Goal: Answer question/provide support: Answer question/provide support

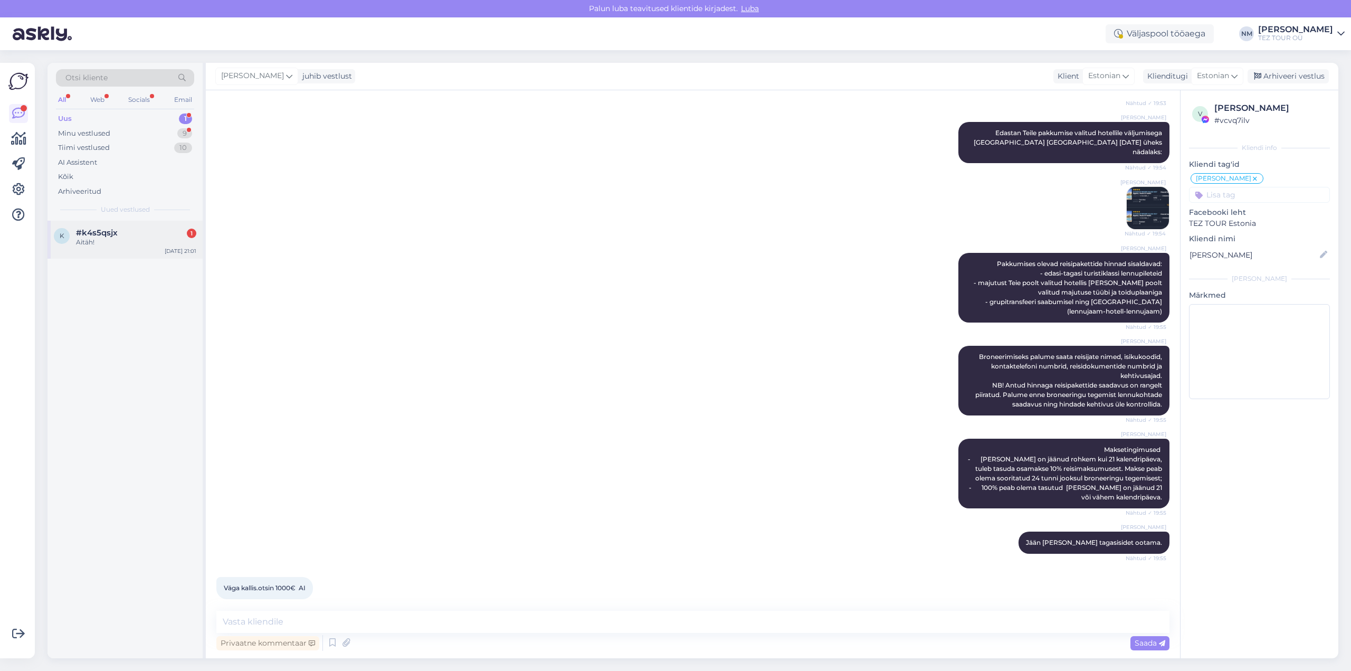
click at [137, 236] on div "#k4s5qsjx 1" at bounding box center [136, 233] width 120 height 10
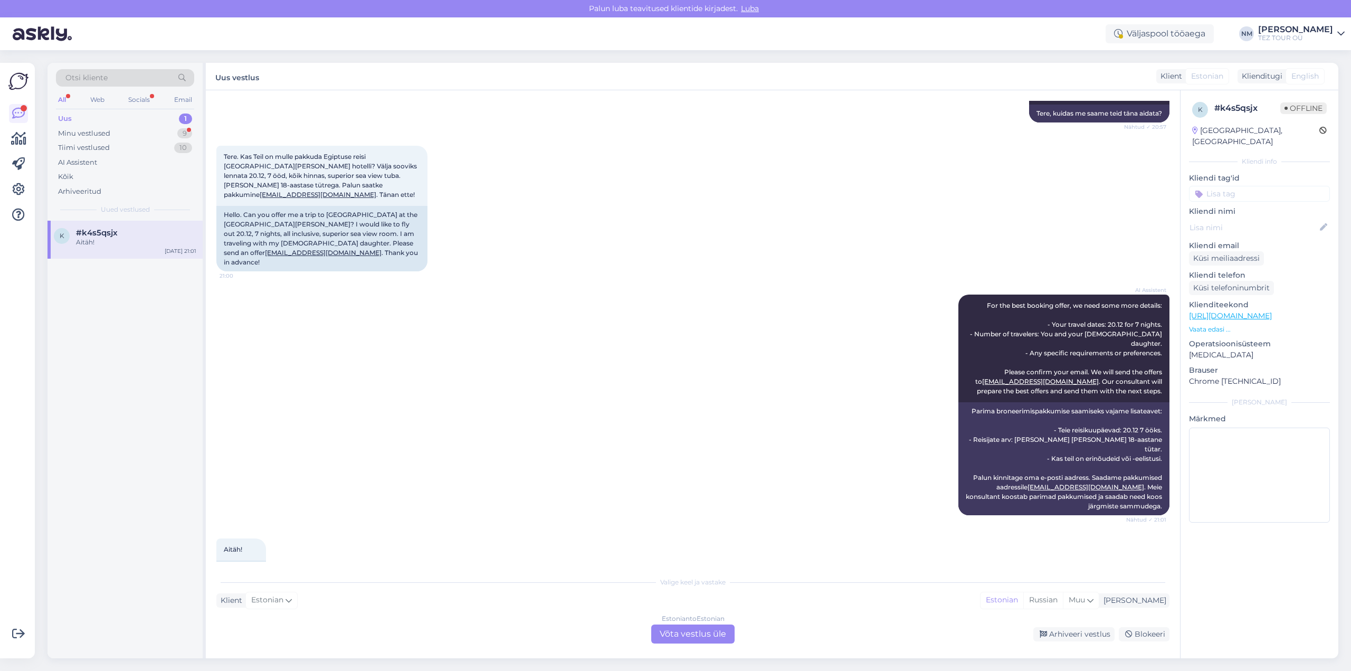
click at [709, 637] on div "Estonian to Estonian Võta vestlus üle" at bounding box center [692, 633] width 83 height 19
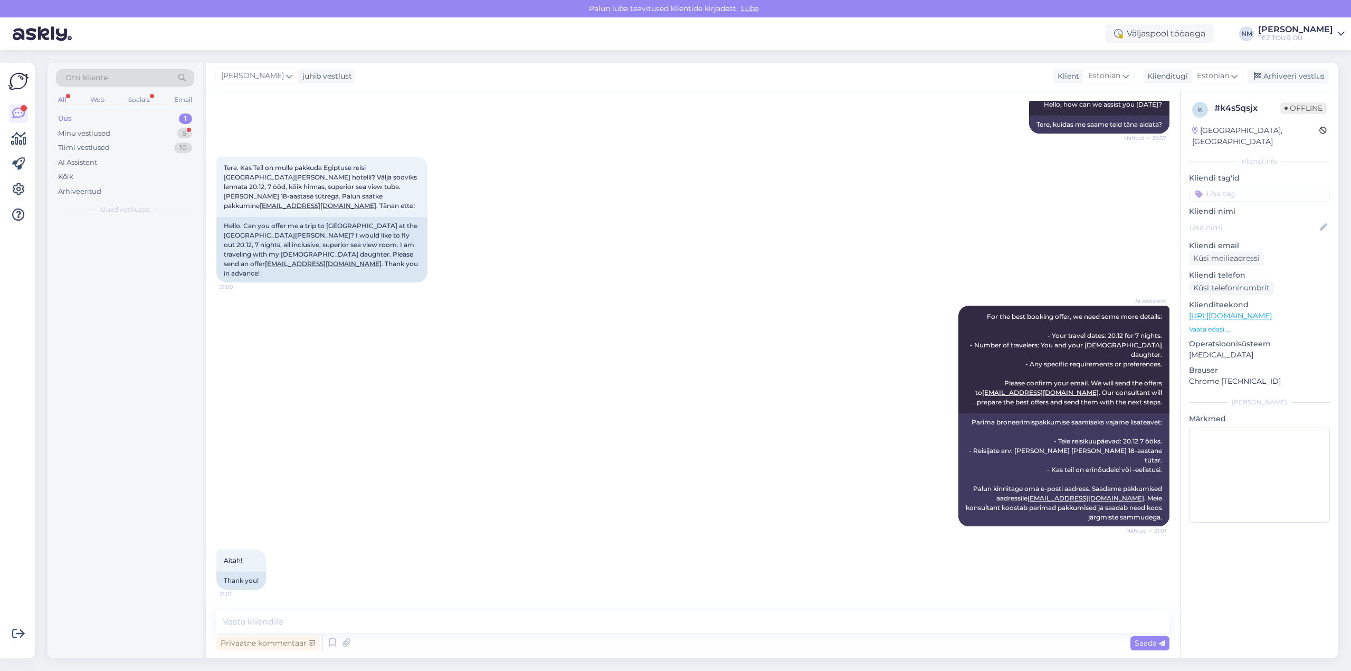
scroll to position [98, 0]
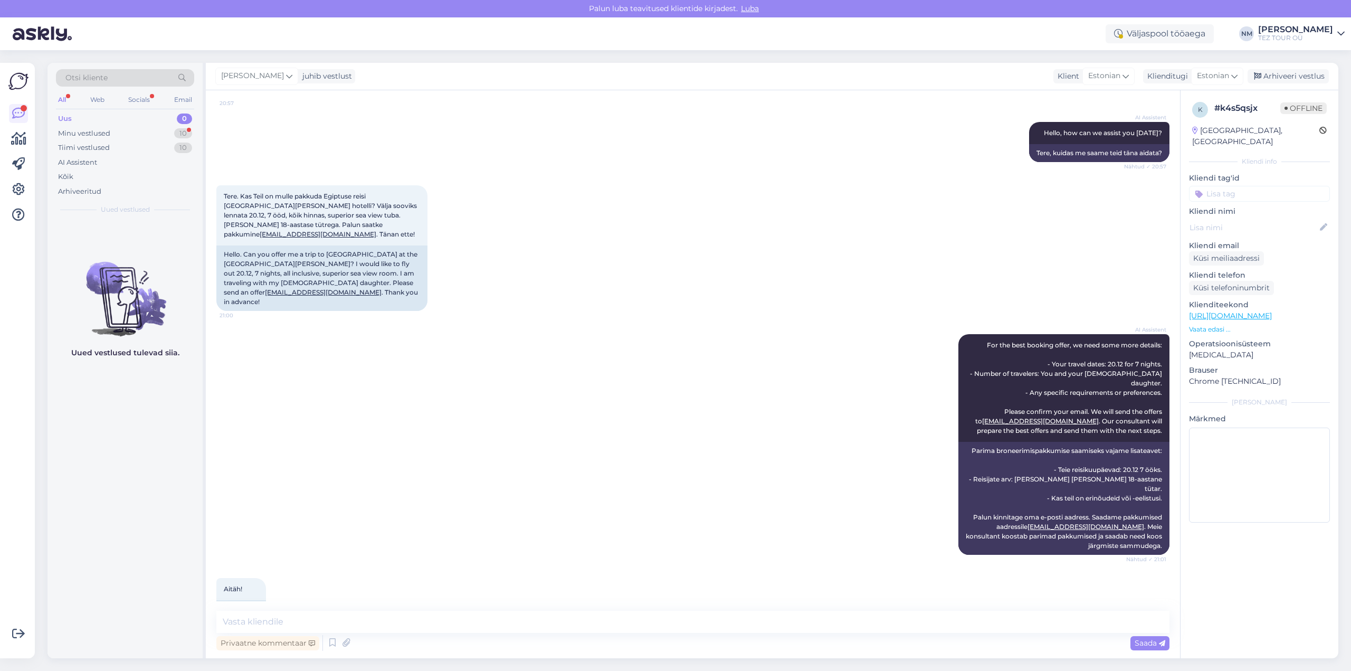
click at [1235, 186] on input at bounding box center [1259, 194] width 141 height 16
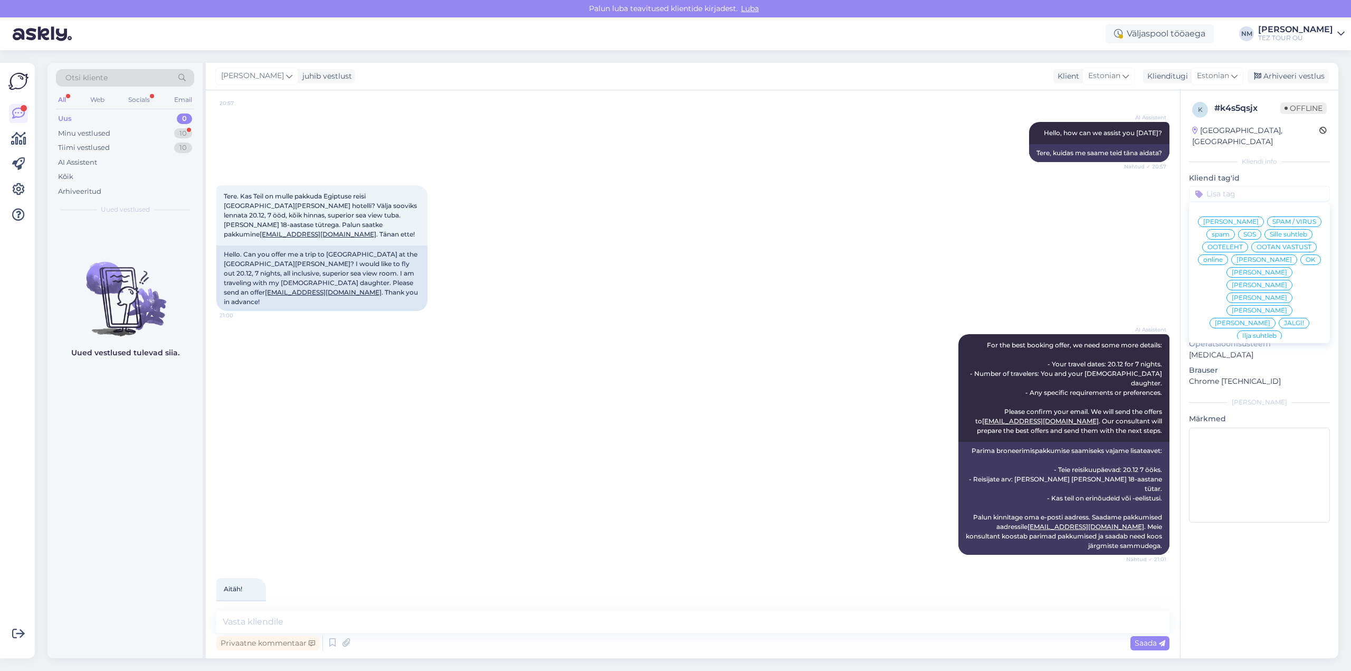
click at [1287, 282] on span "[PERSON_NAME]" at bounding box center [1259, 285] width 55 height 6
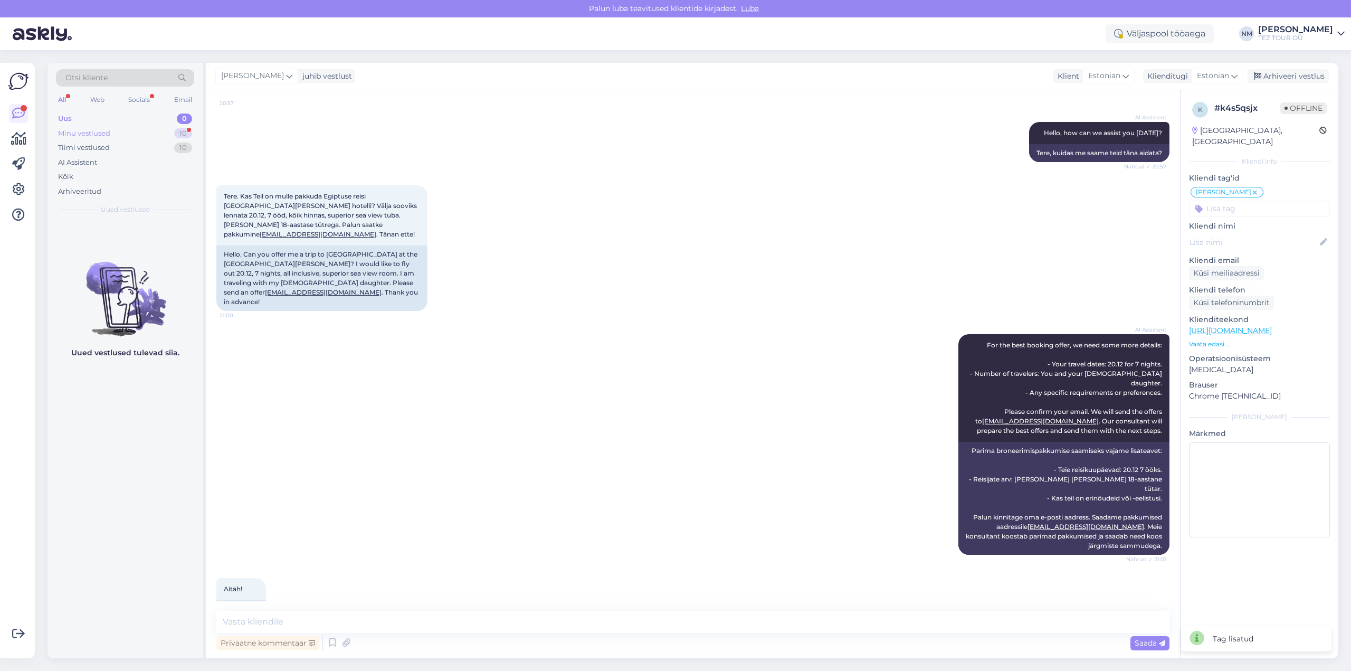
click at [182, 133] on div "10" at bounding box center [183, 133] width 18 height 11
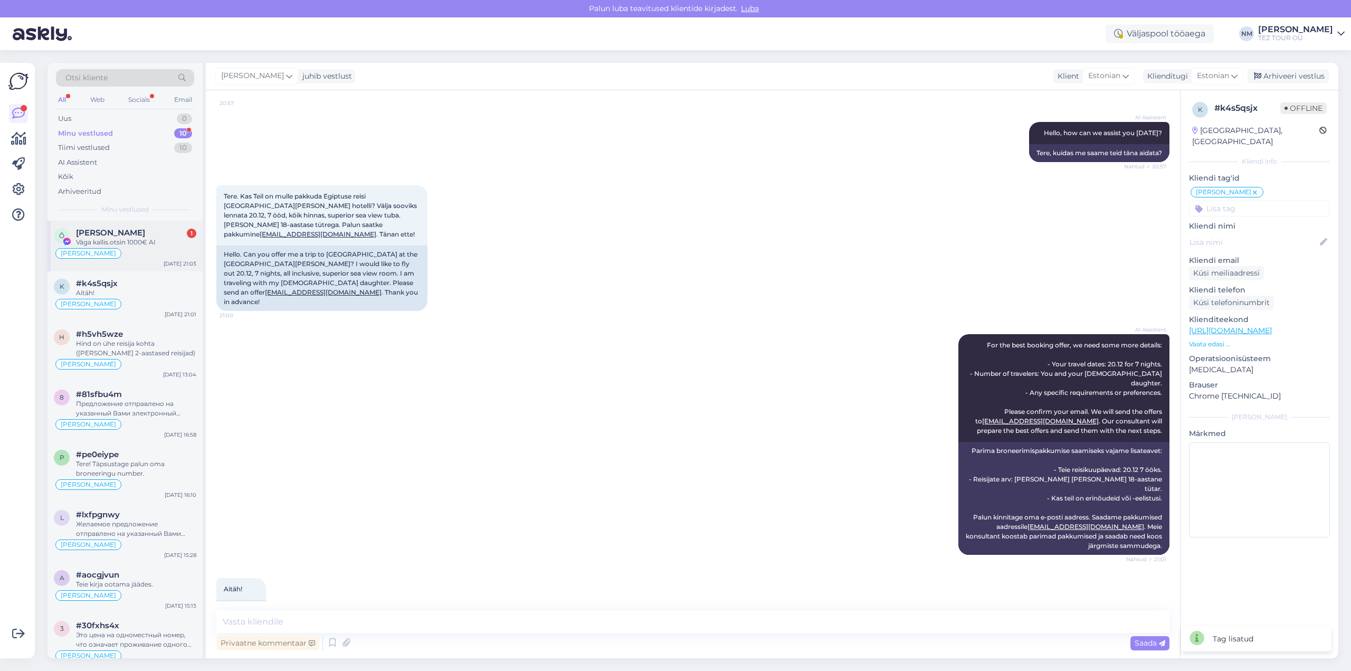
click at [167, 236] on div "[PERSON_NAME] 1" at bounding box center [136, 233] width 120 height 10
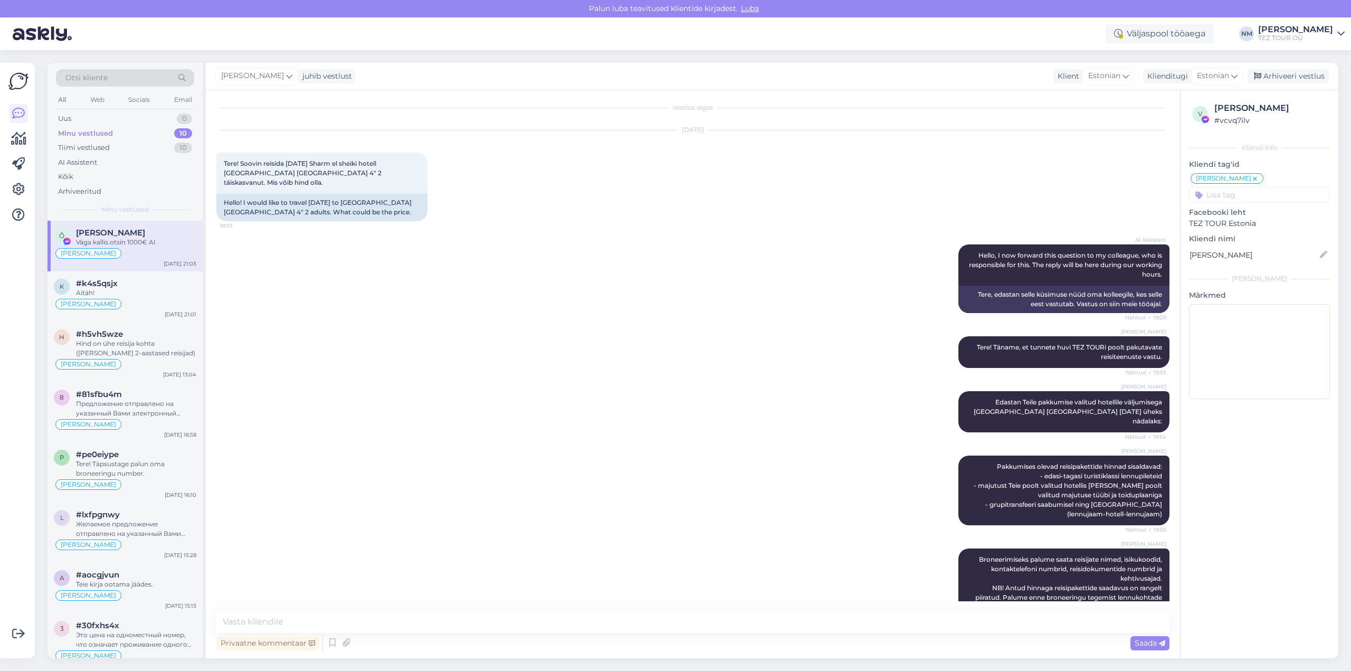
scroll to position [0, 0]
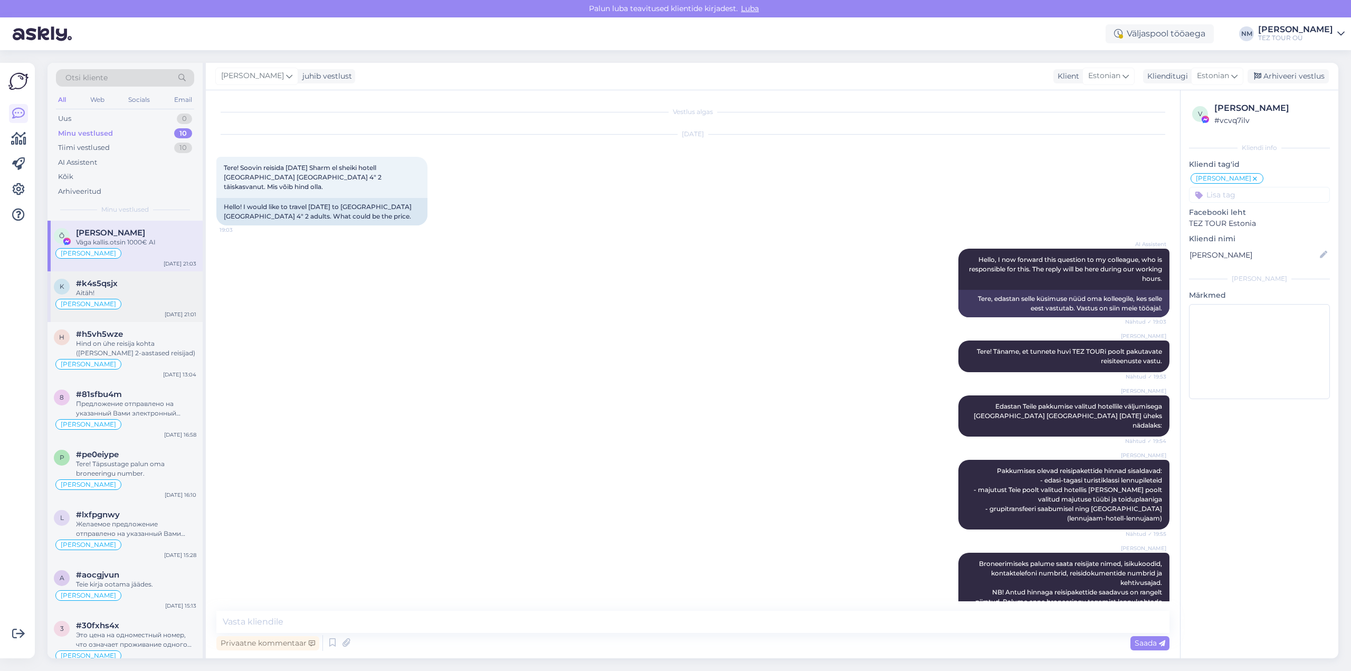
click at [137, 290] on div "Aitäh!" at bounding box center [136, 293] width 120 height 10
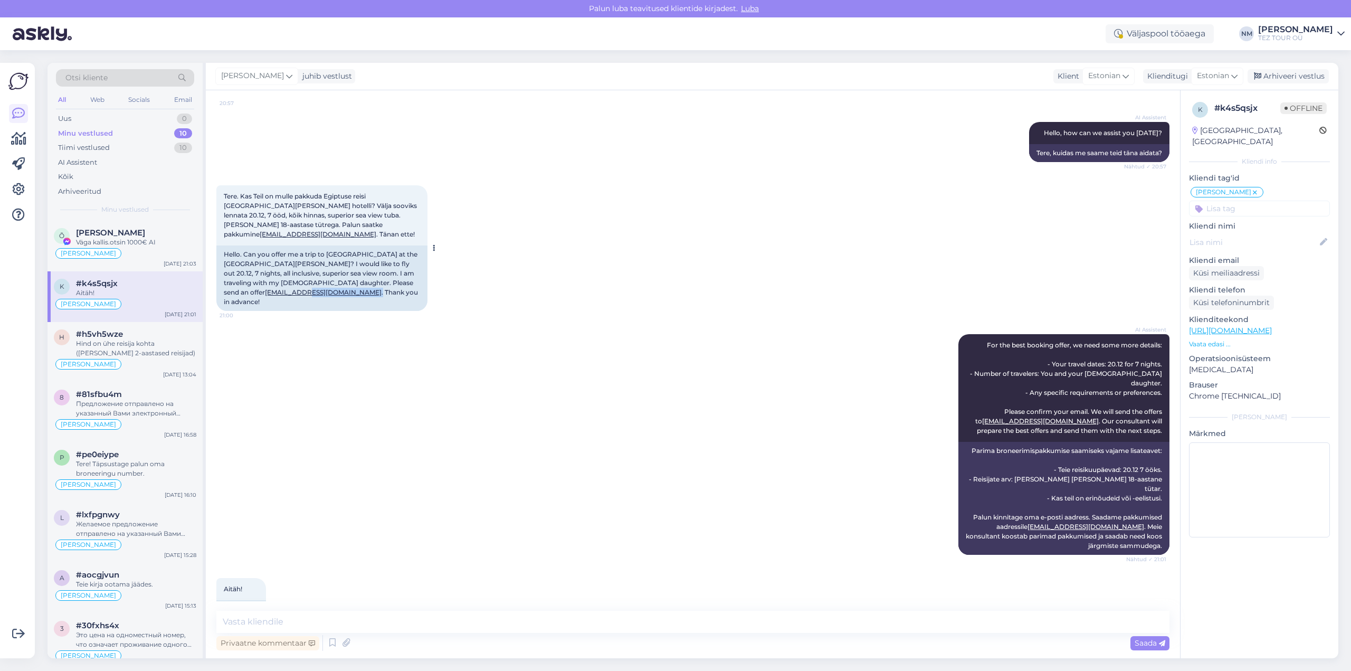
drag, startPoint x: 288, startPoint y: 293, endPoint x: 289, endPoint y: 370, distance: 76.6
click at [260, 293] on div "Hello. Can you offer me a trip to [GEOGRAPHIC_DATA] at the [GEOGRAPHIC_DATA][PE…" at bounding box center [321, 277] width 211 height 65
drag, startPoint x: 319, startPoint y: 404, endPoint x: 299, endPoint y: 380, distance: 31.8
click at [318, 402] on div "AI Assistent For the best booking offer, we need some more details: - Your trav…" at bounding box center [692, 445] width 953 height 244
drag, startPoint x: 223, startPoint y: 292, endPoint x: 299, endPoint y: 297, distance: 76.2
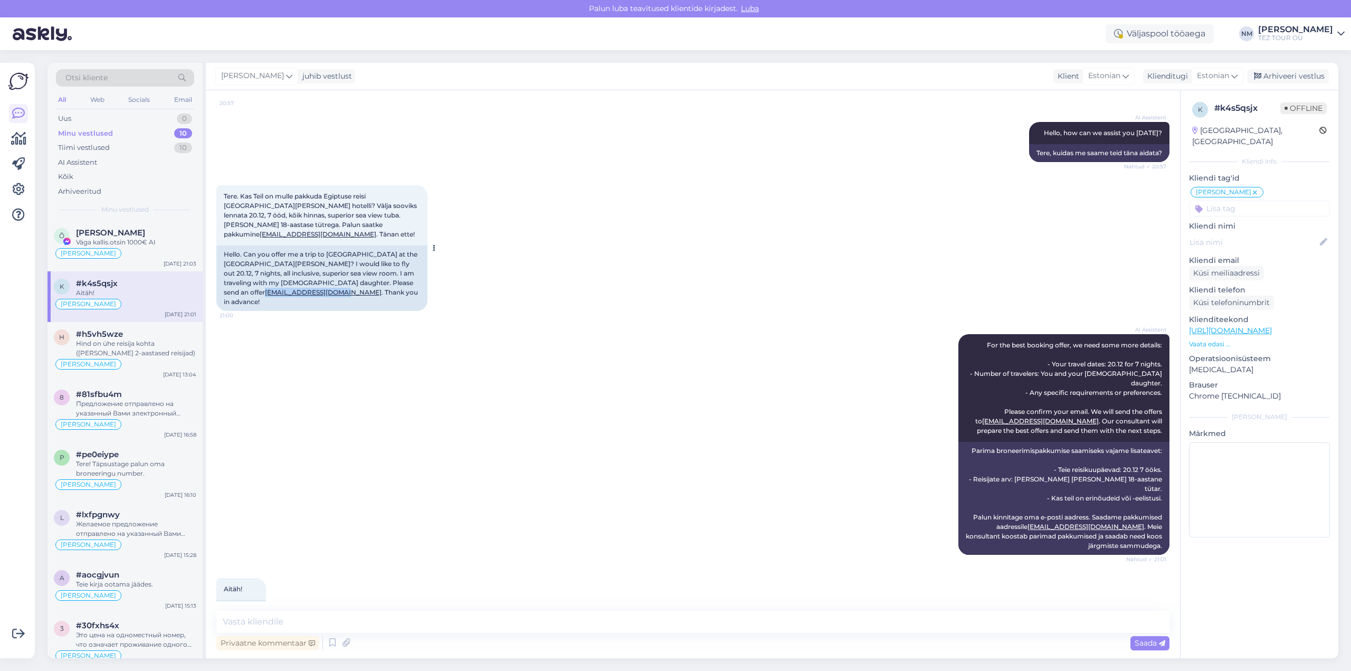
click at [299, 297] on div "Hello. Can you offer me a trip to [GEOGRAPHIC_DATA] at the [GEOGRAPHIC_DATA][PE…" at bounding box center [321, 277] width 211 height 65
copy link "[EMAIL_ADDRESS][DOMAIN_NAME]"
click at [134, 242] on div "Väga kallis.otsin 1000€ AI" at bounding box center [136, 243] width 120 height 10
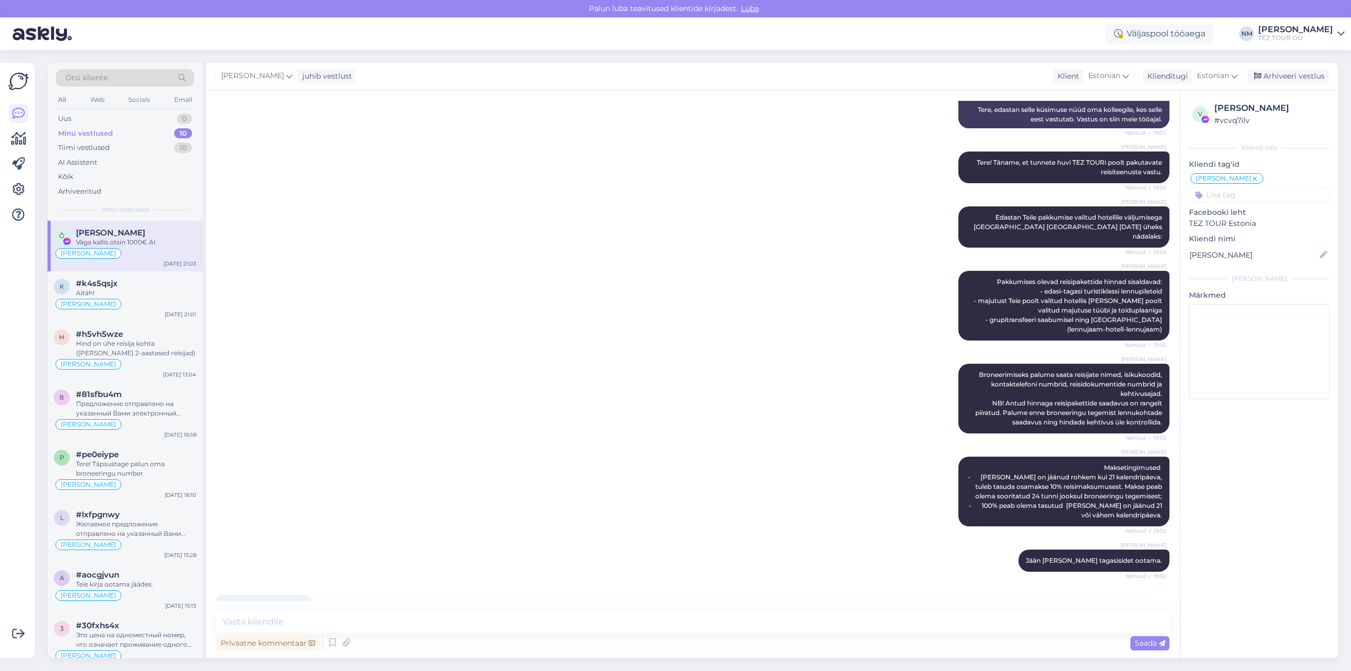
scroll to position [207, 0]
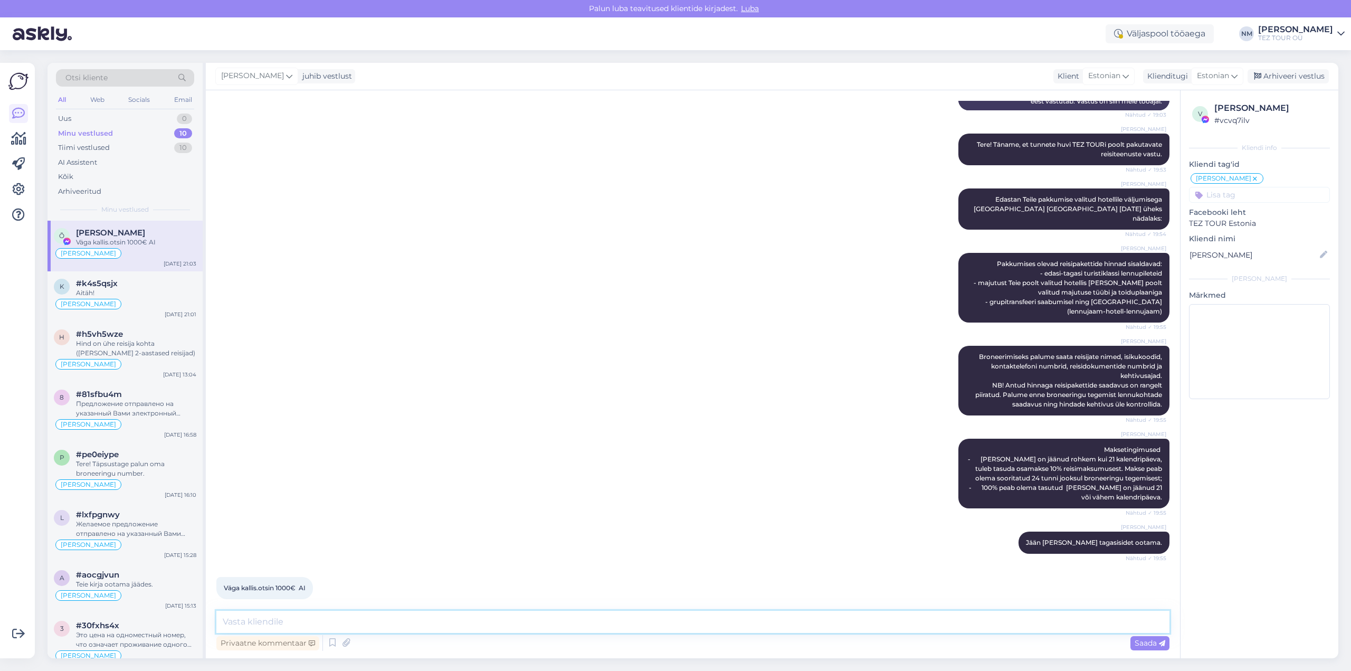
click at [242, 621] on textarea at bounding box center [692, 622] width 953 height 22
type textarea "Kahjuks isegi ainult hommikusöökidega reisipaketi hind ületab planeeritud eelar…"
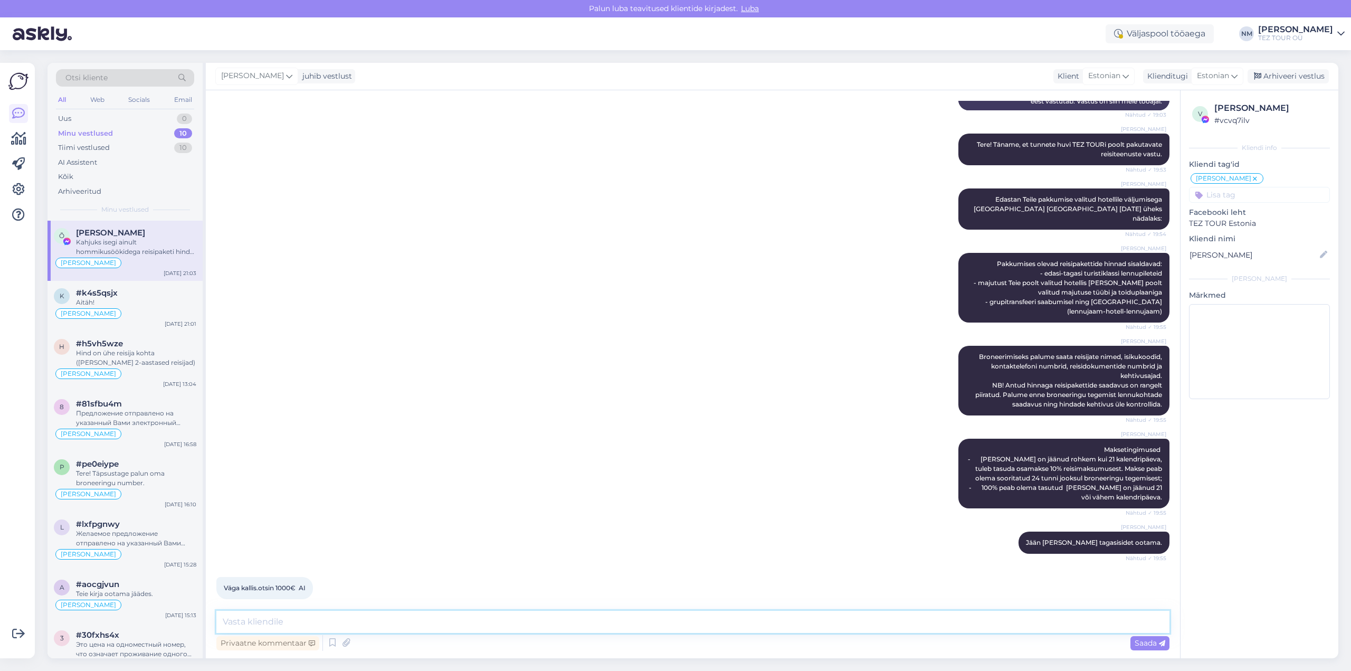
scroll to position [262, 0]
